Goal: Find specific fact: Find specific page/section

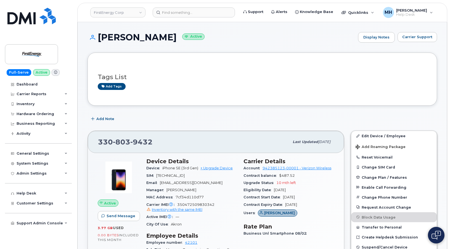
click at [120, 19] on header "FirstEnergy Corp Support Alerts Knowledge Base Quicklinks Suspend / Cancel Devi…" at bounding box center [262, 12] width 370 height 19
click at [120, 14] on link "FirstEnergy Corp" at bounding box center [117, 12] width 55 height 10
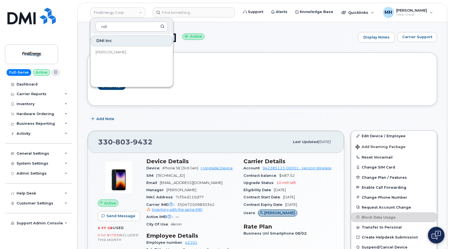
type input "roll"
click at [121, 49] on link "[PERSON_NAME]" at bounding box center [131, 52] width 81 height 11
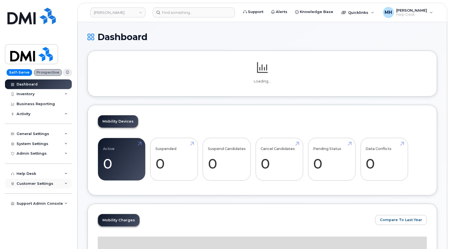
click at [41, 182] on span "Customer Settings" at bounding box center [35, 183] width 37 height 4
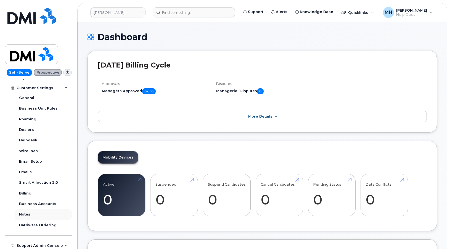
scroll to position [97, 0]
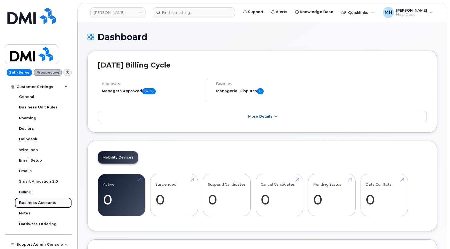
click at [46, 203] on div "Business Accounts" at bounding box center [37, 202] width 37 height 5
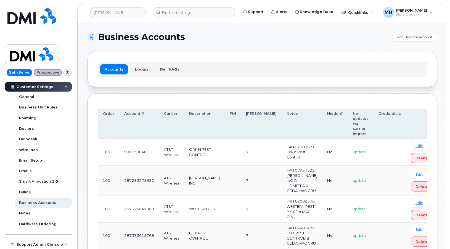
click at [139, 75] on div "Accounts Logins Bell NAGs" at bounding box center [262, 69] width 329 height 14
click at [140, 70] on link "Logins" at bounding box center [141, 69] width 23 height 10
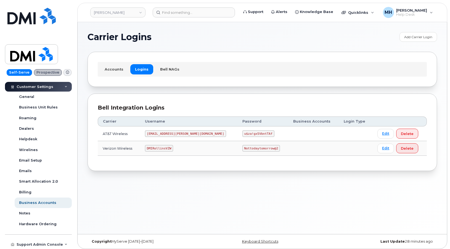
click at [243, 149] on code "Nottodaytomorrow@2" at bounding box center [262, 148] width 38 height 7
copy code "Nottodaytomorrow@2"
